Goal: Navigation & Orientation: Find specific page/section

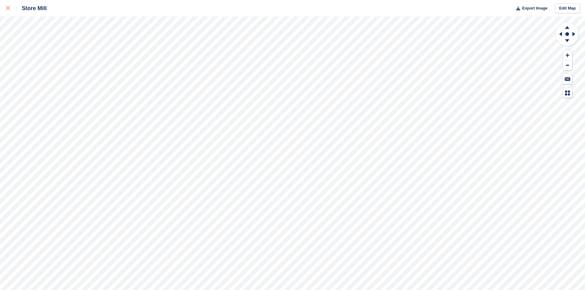
click at [9, 10] on icon at bounding box center [8, 8] width 4 height 4
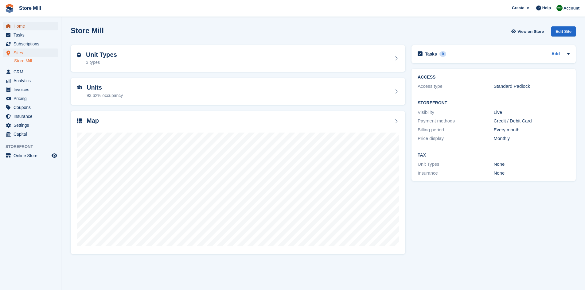
click at [23, 26] on span "Home" at bounding box center [32, 26] width 37 height 9
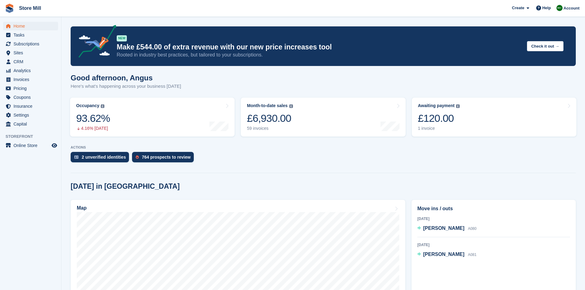
click at [330, 107] on link "Month-to-date sales The sum of all finalised invoices generated this month to d…" at bounding box center [323, 117] width 165 height 39
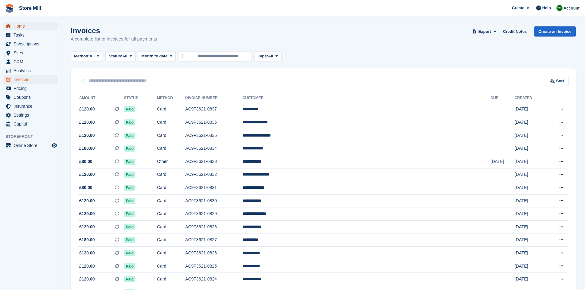
click at [20, 28] on span "Home" at bounding box center [32, 26] width 37 height 9
